Goal: Information Seeking & Learning: Get advice/opinions

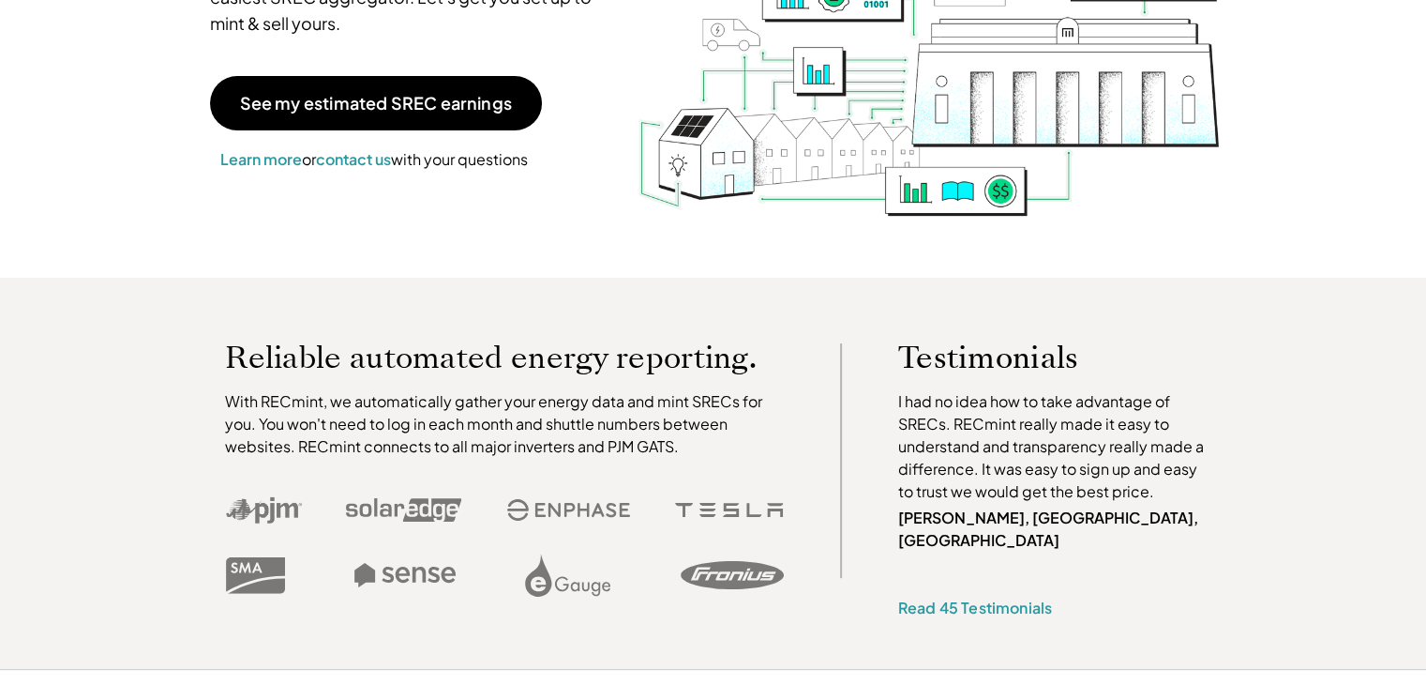
scroll to position [281, 0]
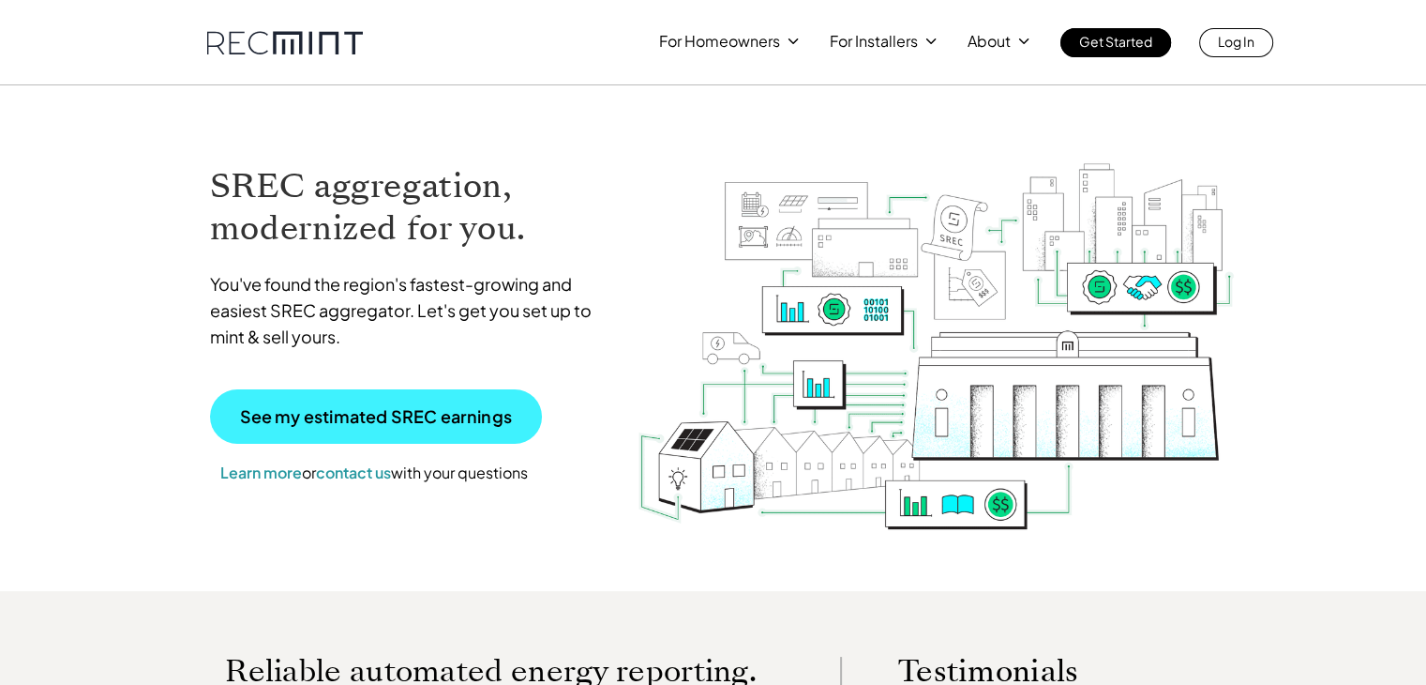
click at [347, 408] on p "See my estimated SREC earnings" at bounding box center [376, 416] width 272 height 17
